Goal: Check status: Check status

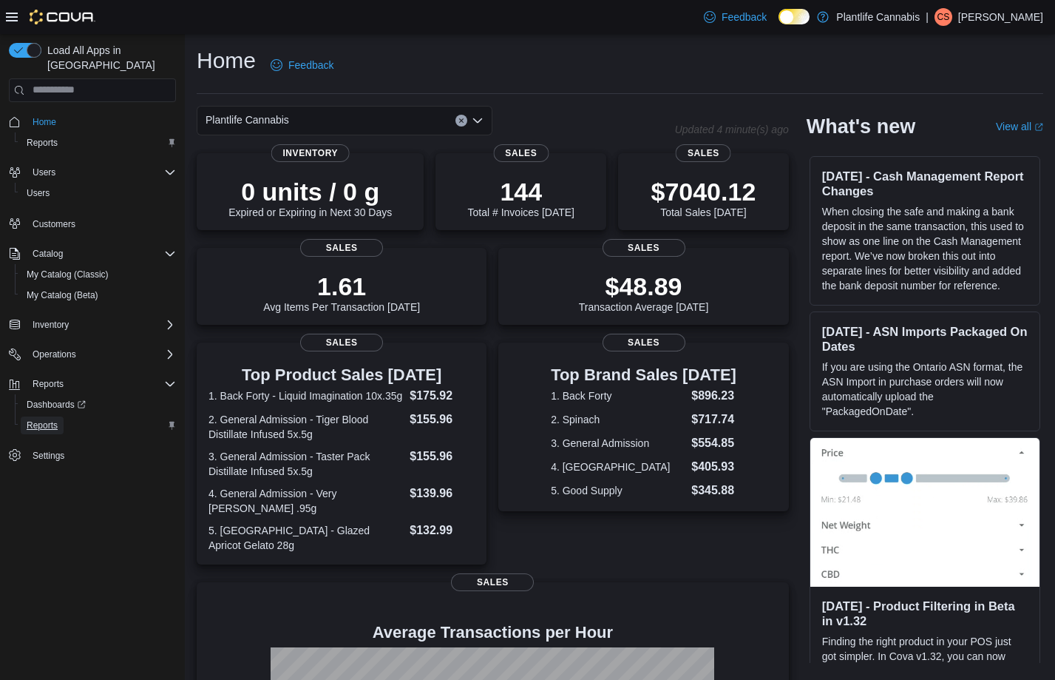
click at [52, 419] on span "Reports" at bounding box center [42, 425] width 31 height 12
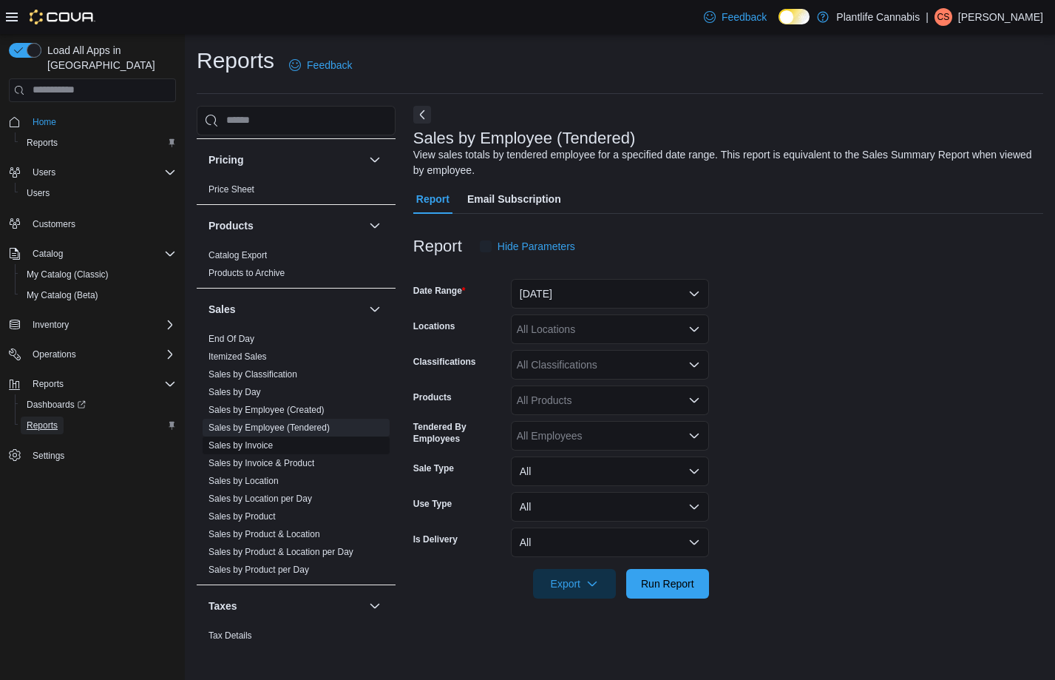
scroll to position [748, 0]
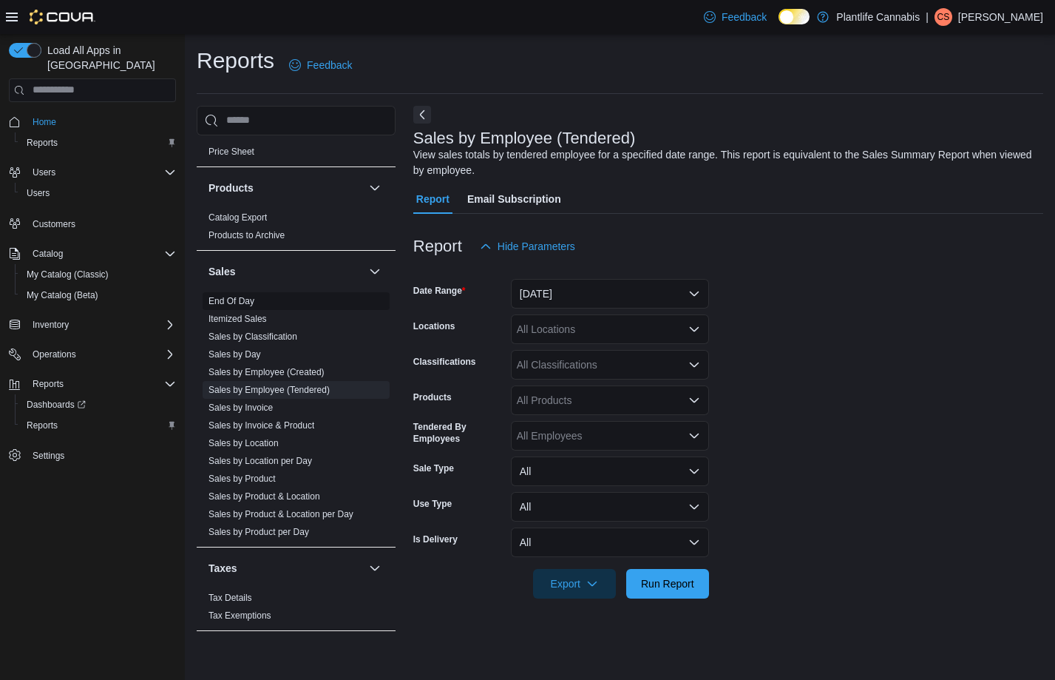
click at [243, 302] on link "End Of Day" at bounding box center [232, 301] width 46 height 10
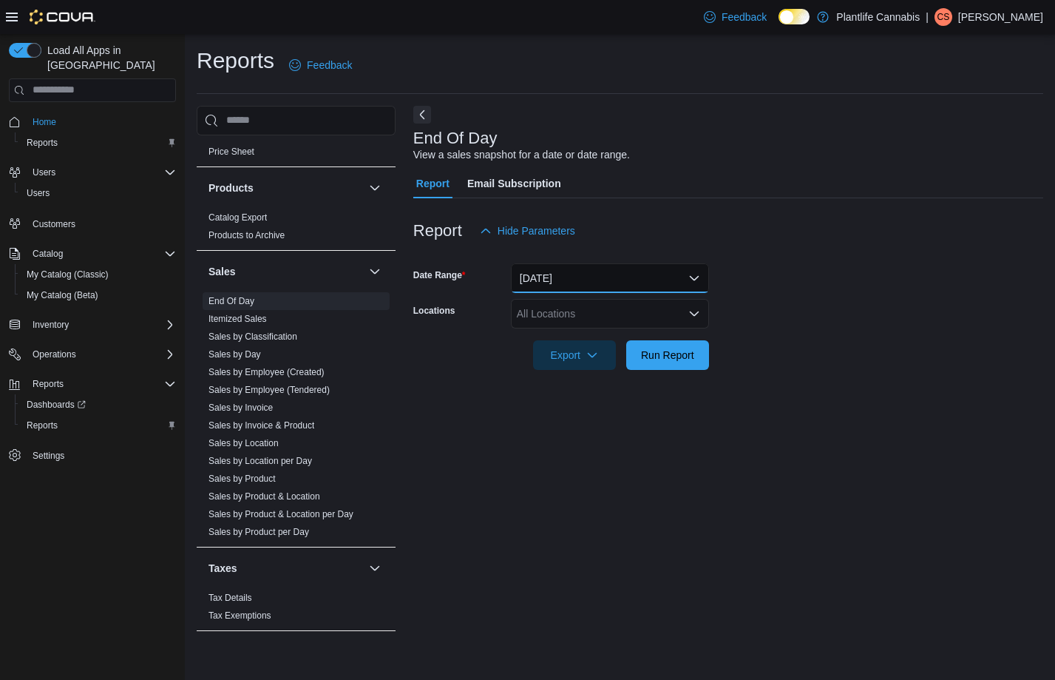
click at [578, 288] on button "[DATE]" at bounding box center [610, 278] width 198 height 30
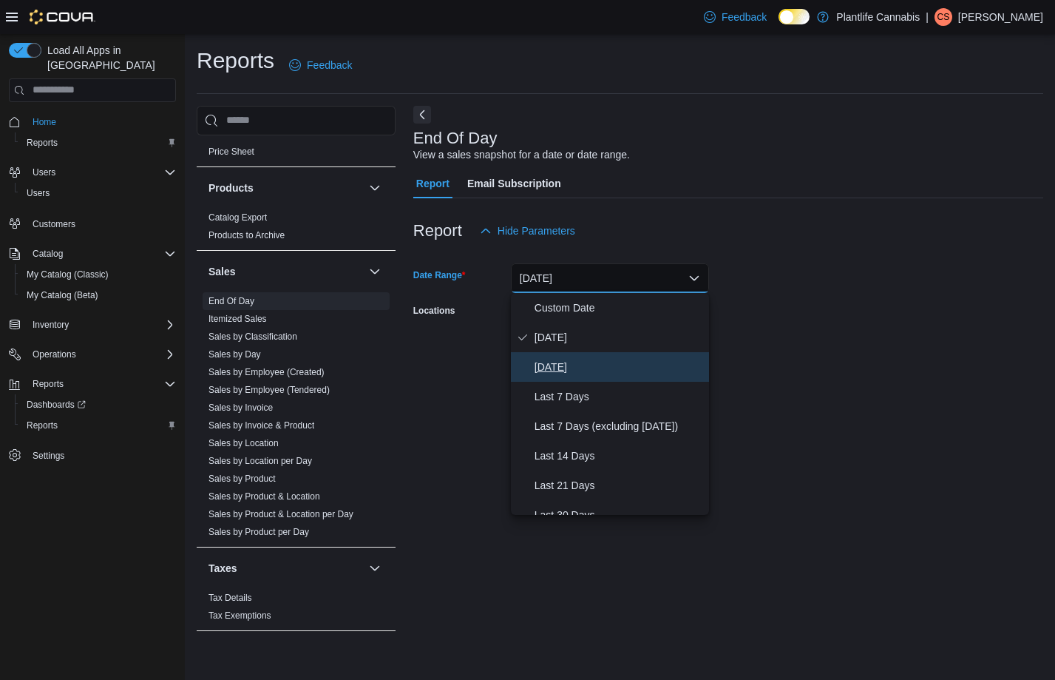
click at [560, 363] on span "[DATE]" at bounding box center [619, 367] width 169 height 18
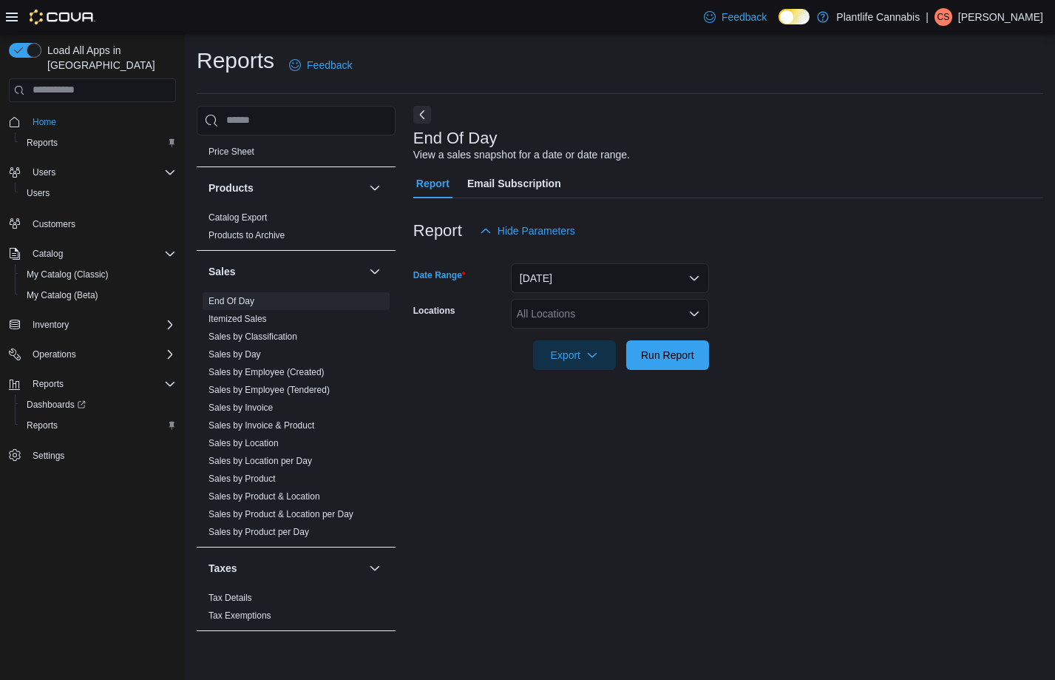
click at [549, 321] on div "All Locations" at bounding box center [610, 314] width 198 height 30
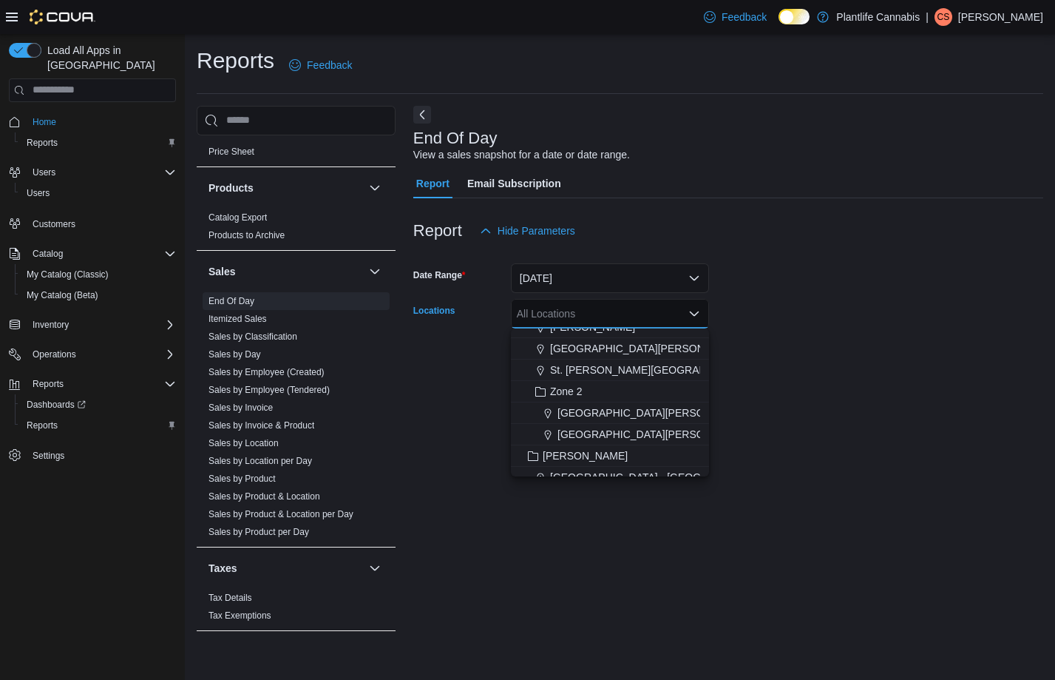
scroll to position [164, 0]
click at [645, 371] on span "St. [PERSON_NAME][GEOGRAPHIC_DATA]" at bounding box center [654, 367] width 209 height 15
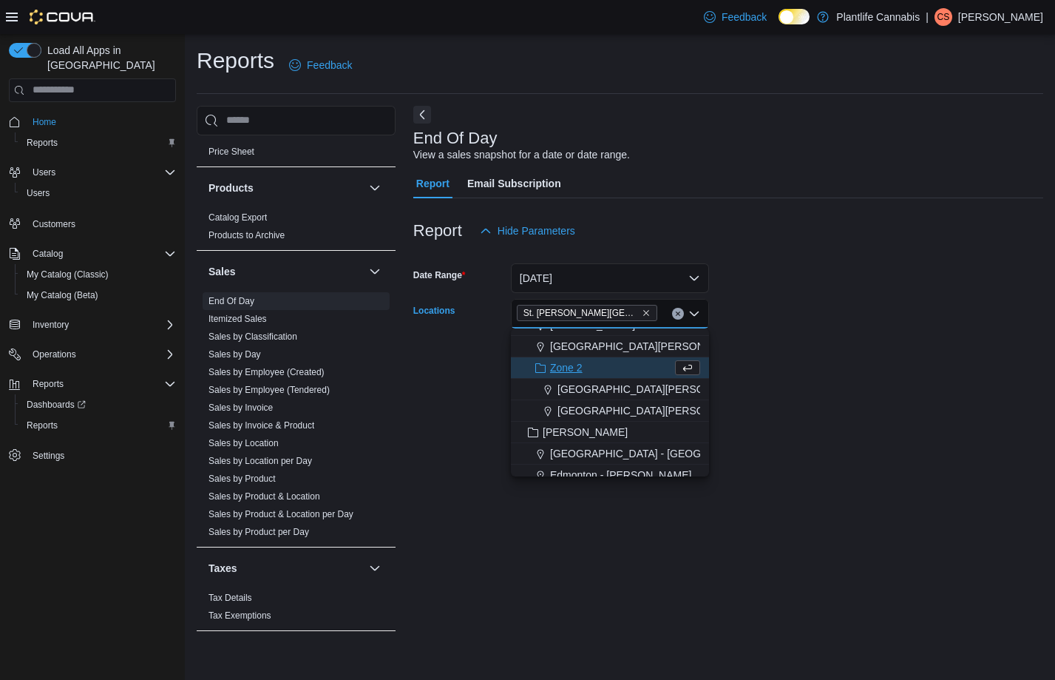
drag, startPoint x: 871, startPoint y: 360, endPoint x: 589, endPoint y: 385, distance: 282.1
click at [809, 367] on form "Date Range [DATE] Locations [GEOGRAPHIC_DATA][PERSON_NAME][GEOGRAPHIC_DATA] Com…" at bounding box center [728, 308] width 630 height 124
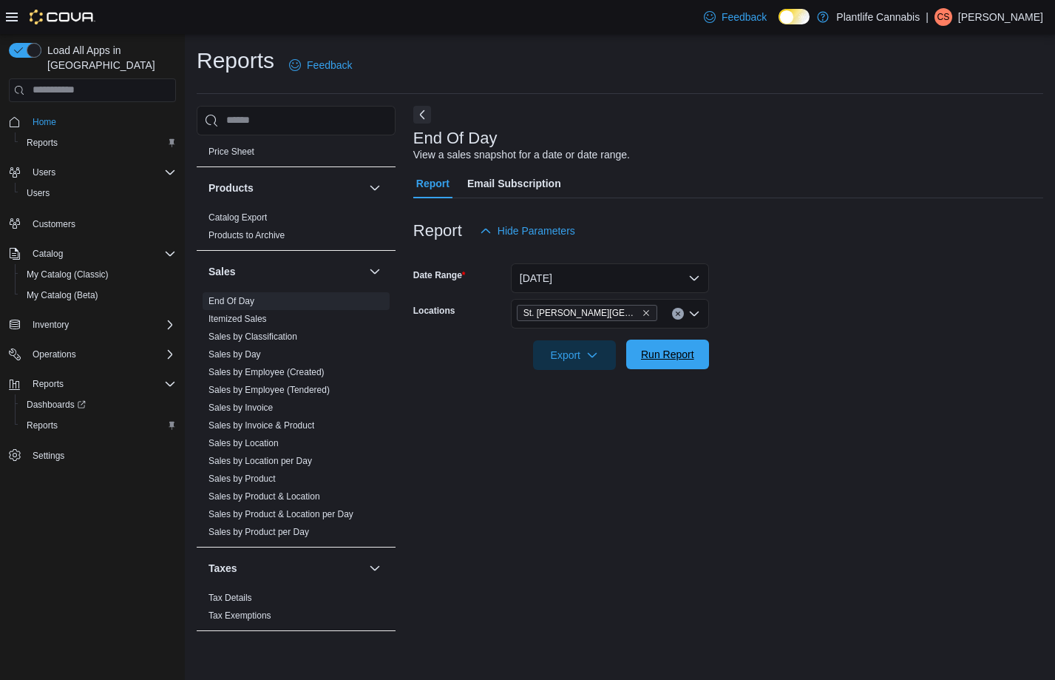
click at [655, 359] on span "Run Report" at bounding box center [667, 354] width 53 height 15
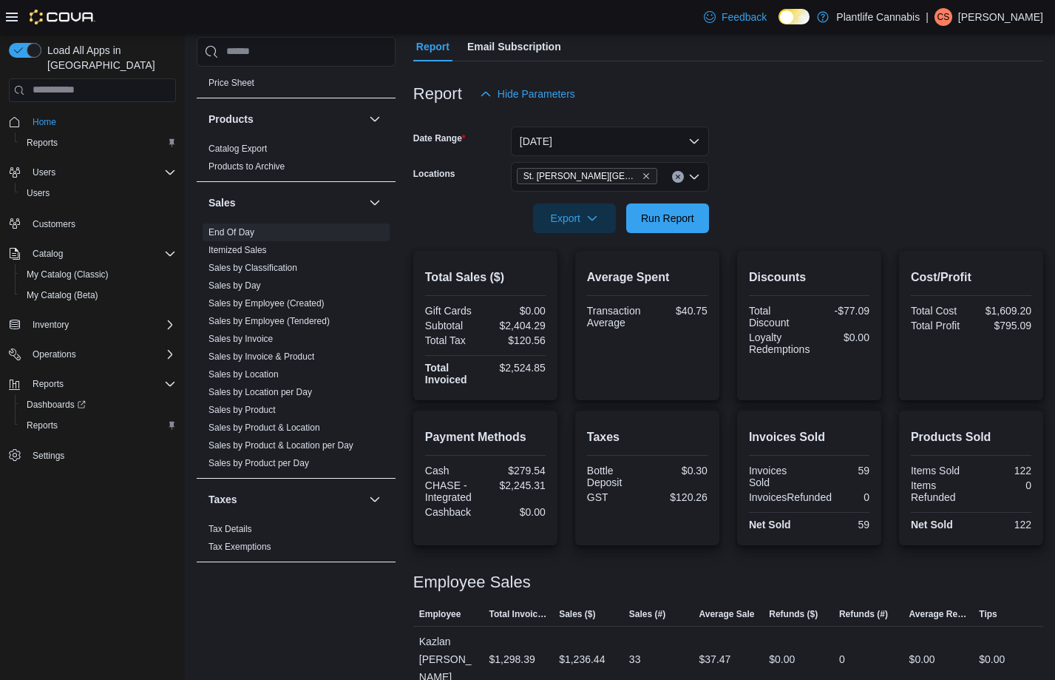
scroll to position [174, 0]
